Goal: Task Accomplishment & Management: Manage account settings

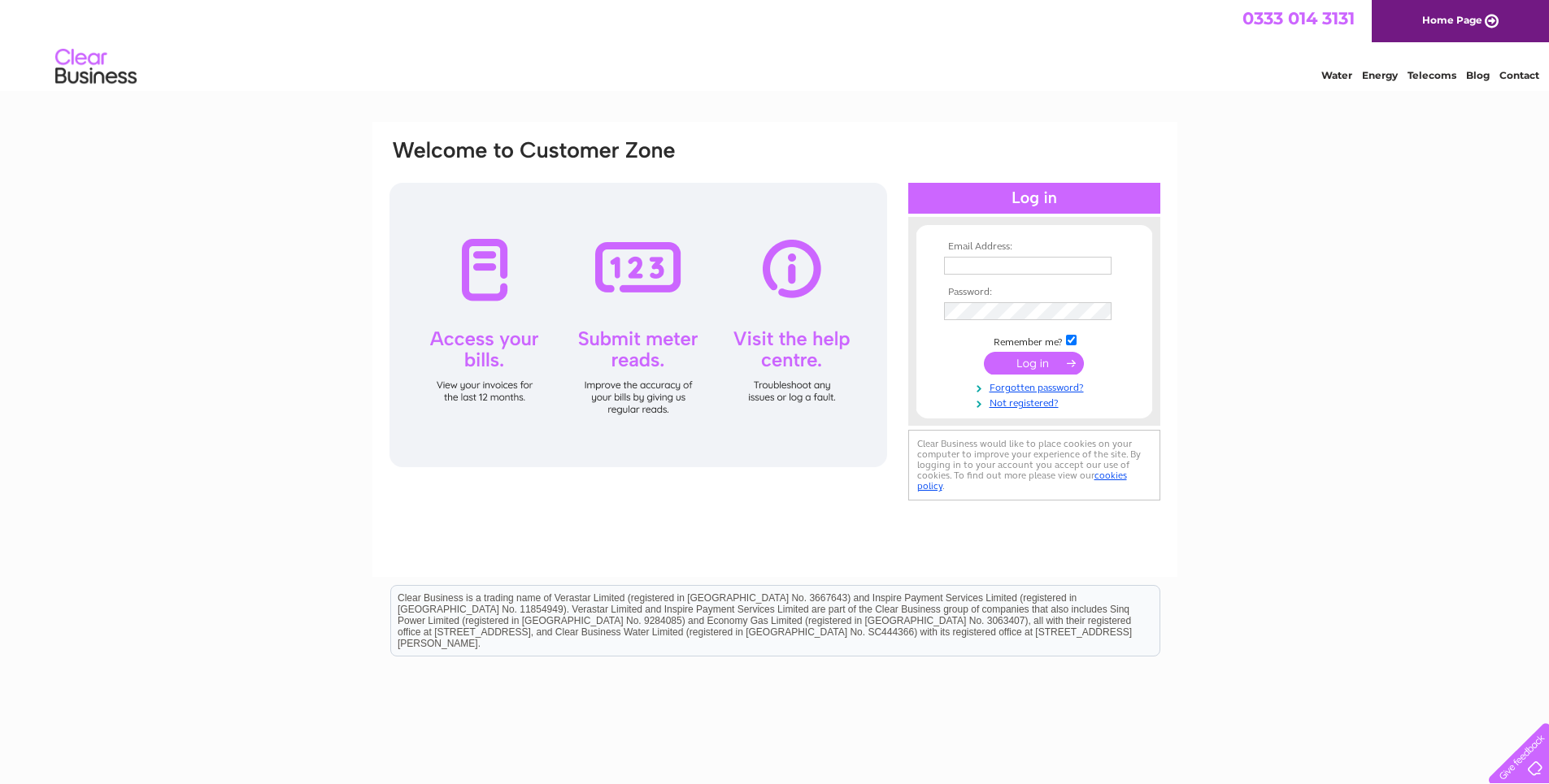
type input "info@mf-roofing.co.uk"
click at [1032, 365] on input "submit" at bounding box center [1033, 362] width 100 height 22
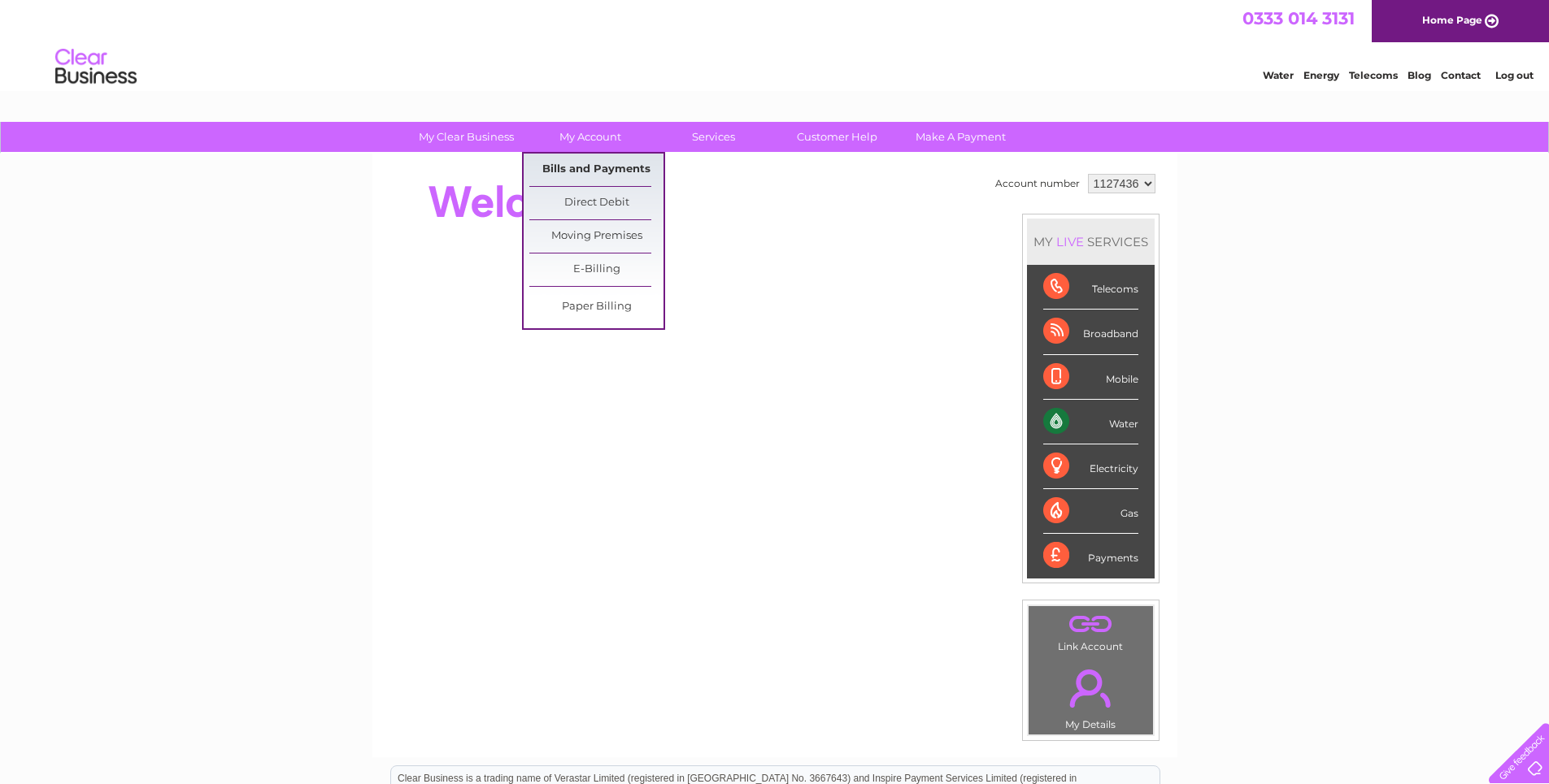
click at [603, 165] on link "Bills and Payments" at bounding box center [595, 170] width 134 height 32
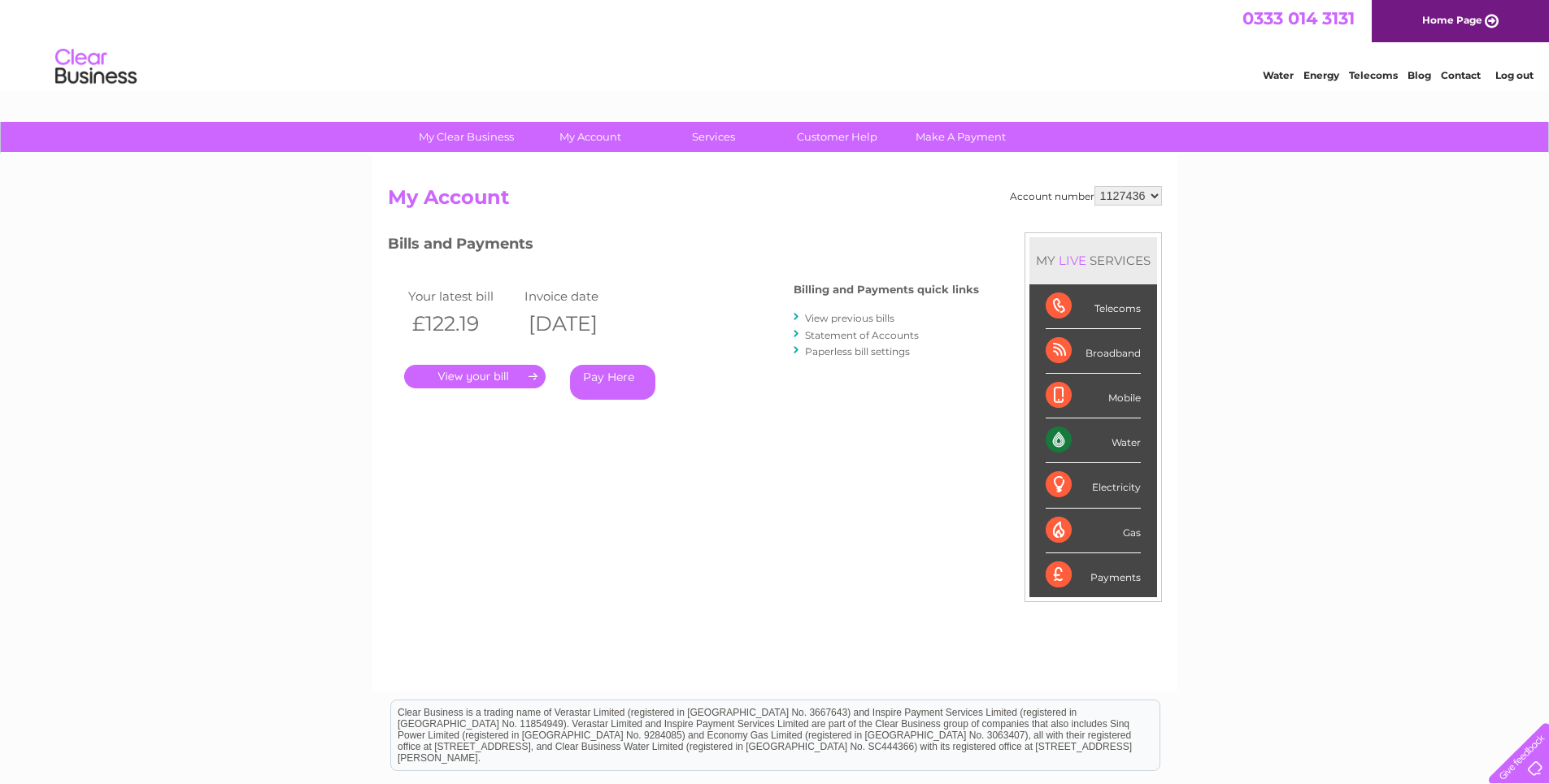
click at [522, 376] on link "." at bounding box center [475, 377] width 141 height 23
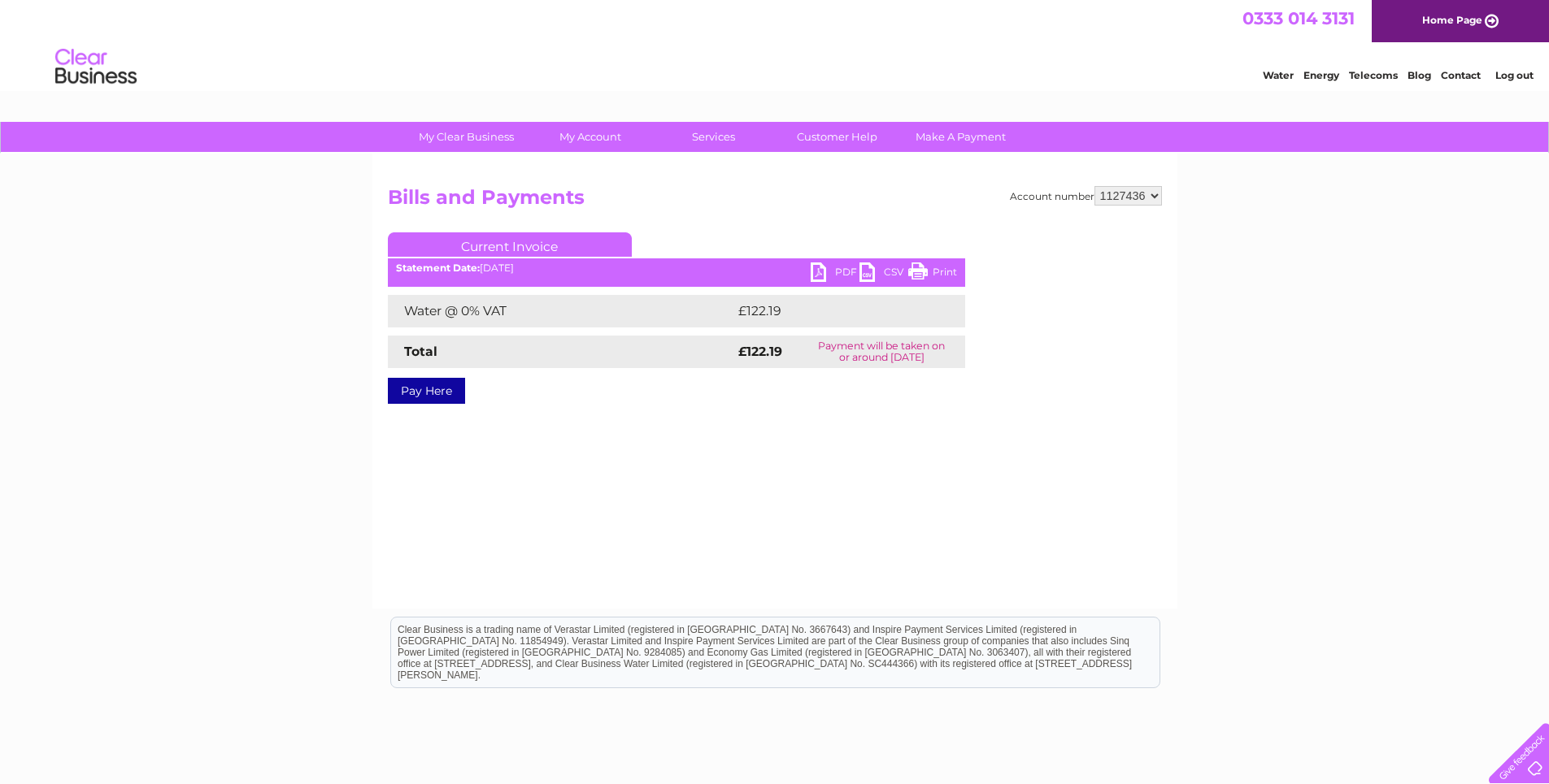
click at [817, 271] on link "PDF" at bounding box center [835, 274] width 49 height 23
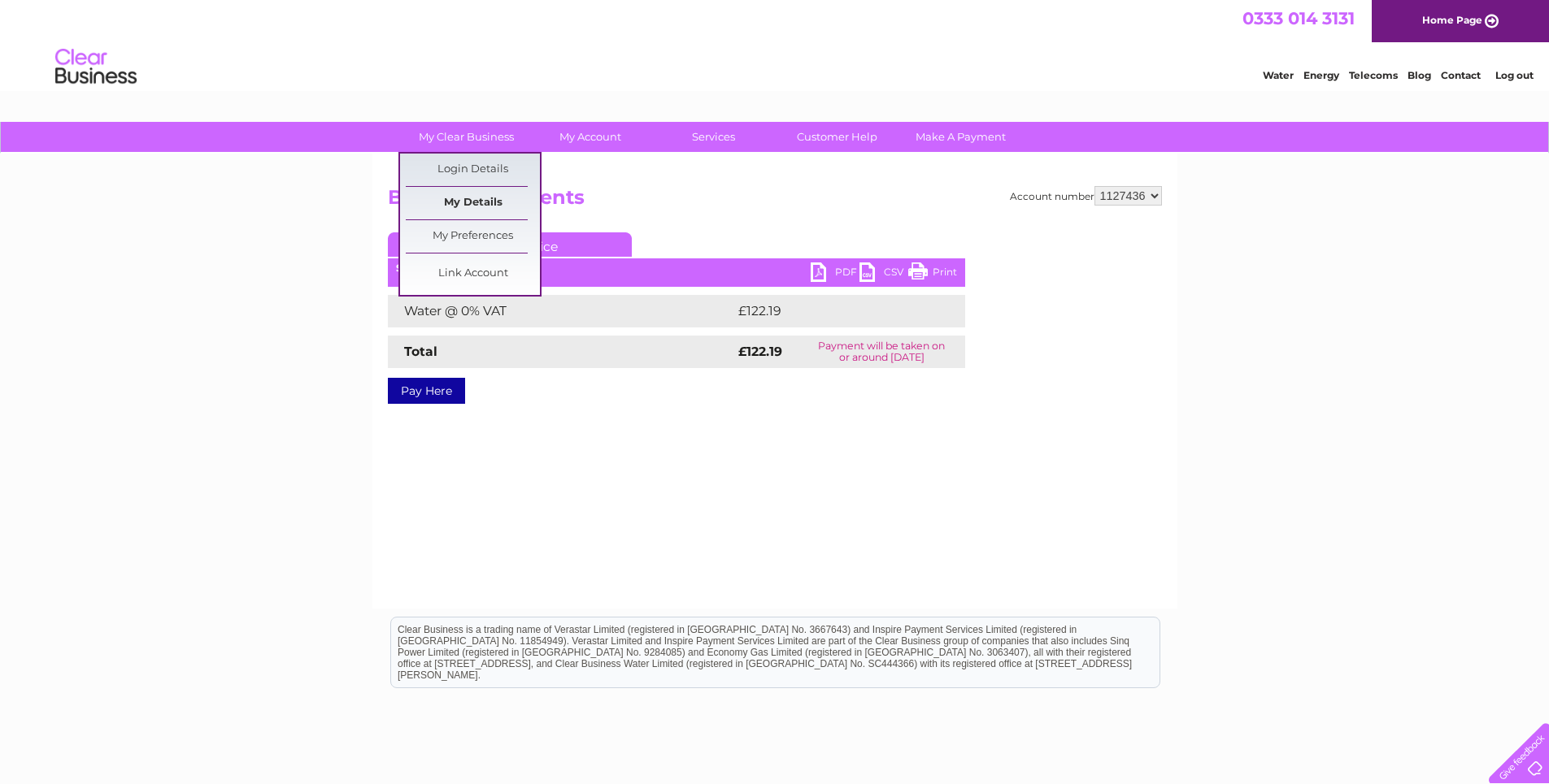
click at [493, 209] on link "My Details" at bounding box center [472, 203] width 134 height 32
